Goal: Communication & Community: Answer question/provide support

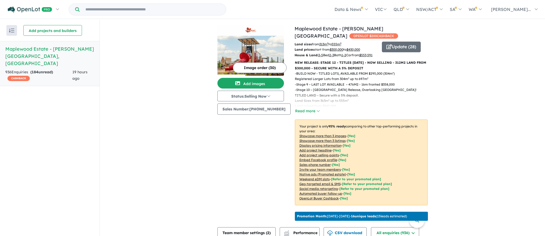
scroll to position [163, 0]
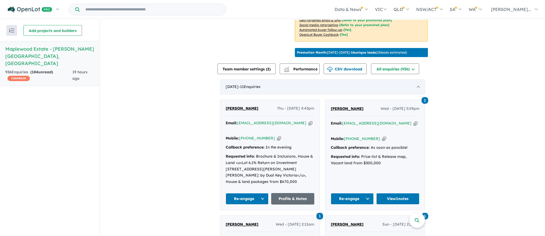
click at [417, 88] on div "[DATE] - 11 Enquir ies ( 0 unread)" at bounding box center [322, 86] width 205 height 15
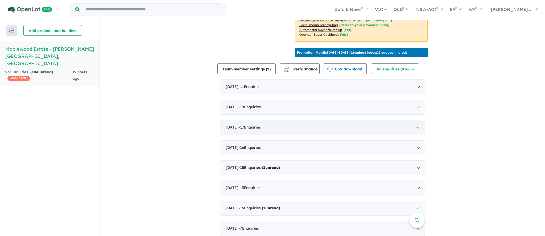
click at [345, 129] on div "[DATE] - 17 Enquir ies ( 0 unread)" at bounding box center [322, 127] width 205 height 15
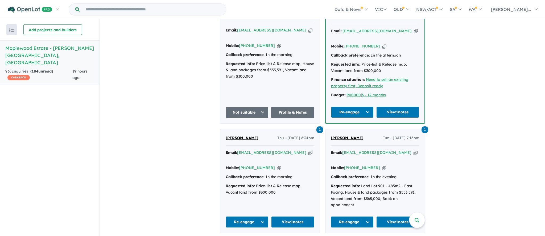
scroll to position [659, 0]
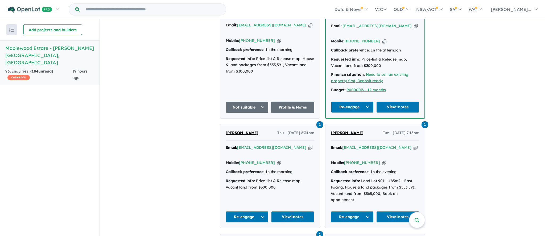
click at [363, 211] on button "Re-engage" at bounding box center [352, 216] width 43 height 11
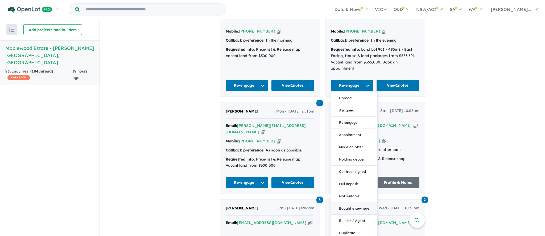
scroll to position [792, 0]
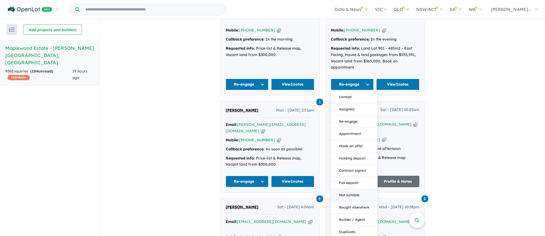
drag, startPoint x: 349, startPoint y: 154, endPoint x: 364, endPoint y: 154, distance: 15.2
click at [364, 189] on button "Not suitable" at bounding box center [354, 195] width 46 height 12
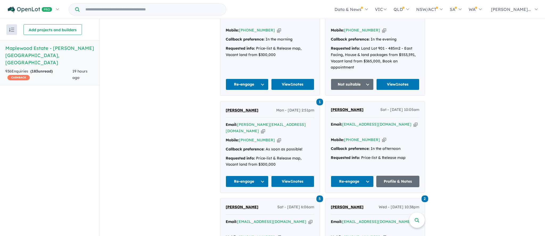
click at [359, 175] on button "Re-engage" at bounding box center [352, 180] width 43 height 11
click at [398, 79] on link "View 1 notes" at bounding box center [397, 84] width 43 height 11
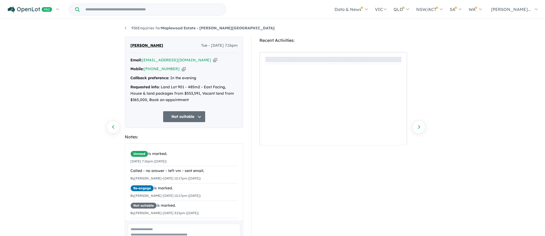
click at [165, 224] on textarea at bounding box center [184, 234] width 113 height 22
click at [171, 228] on textarea at bounding box center [184, 234] width 113 height 22
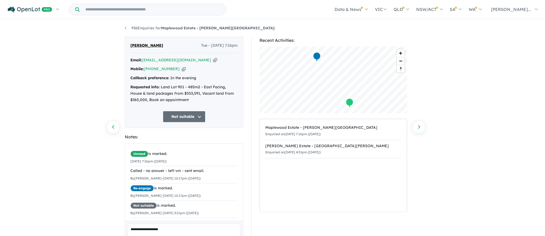
scroll to position [31, 0]
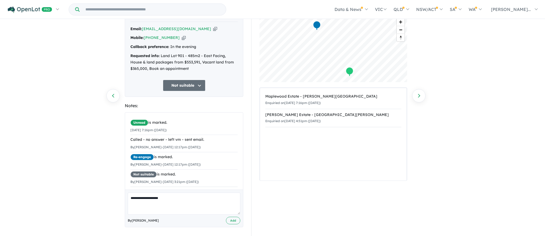
type textarea "**********"
drag, startPoint x: 0, startPoint y: 0, endPoint x: 241, endPoint y: 220, distance: 326.4
click at [241, 220] on div "**********" at bounding box center [184, 208] width 118 height 38
drag, startPoint x: 241, startPoint y: 220, endPoint x: 236, endPoint y: 219, distance: 4.7
click at [236, 219] on button "Add" at bounding box center [233, 220] width 14 height 8
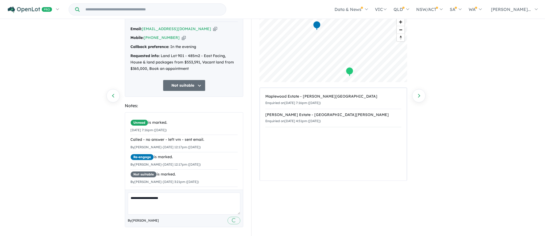
scroll to position [11, 0]
